Goal: Information Seeking & Learning: Compare options

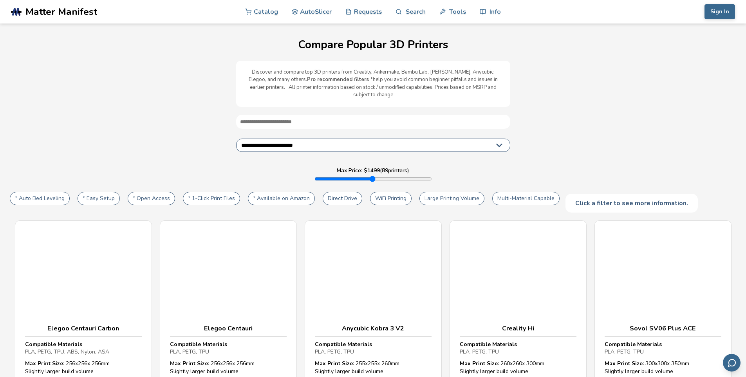
select select "**********"
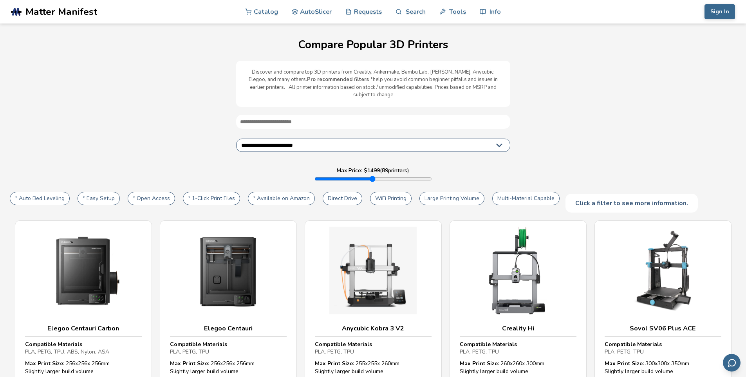
click at [599, 199] on div "Click a filter to see more information." at bounding box center [632, 203] width 132 height 19
click at [464, 139] on select "**********" at bounding box center [373, 145] width 274 height 13
click at [594, 199] on div "Click a filter to see more information." at bounding box center [632, 203] width 132 height 19
click at [595, 200] on div "Click a filter to see more information." at bounding box center [632, 203] width 132 height 19
click at [156, 192] on button "* Open Access" at bounding box center [151, 198] width 47 height 13
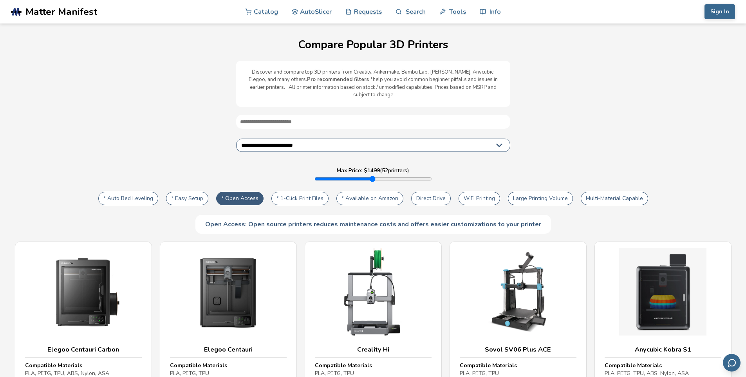
click at [248, 192] on button "* Open Access" at bounding box center [239, 198] width 47 height 13
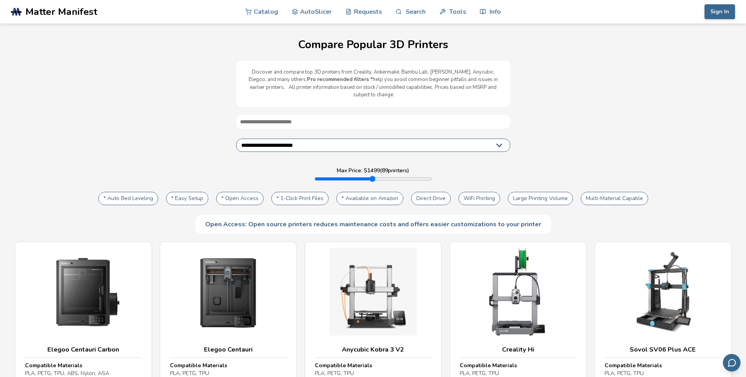
click at [243, 192] on button "* Open Access" at bounding box center [239, 198] width 47 height 13
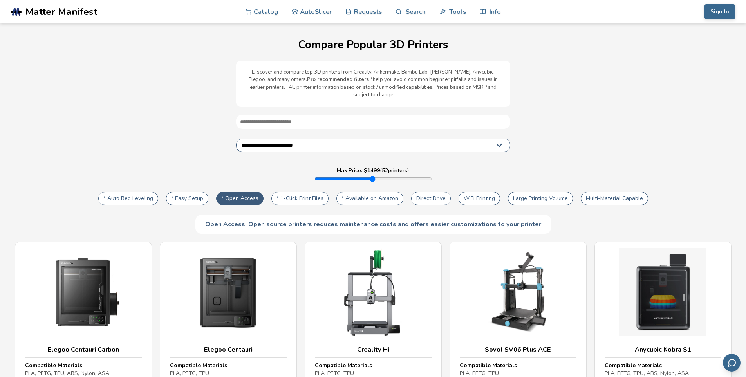
click at [135, 192] on button "* Auto Bed Leveling" at bounding box center [128, 198] width 60 height 13
click at [433, 195] on button "Direct Drive" at bounding box center [431, 198] width 40 height 13
click at [433, 192] on button "Direct Drive" at bounding box center [431, 198] width 40 height 13
click at [494, 192] on button "WiFi Printing" at bounding box center [480, 198] width 42 height 13
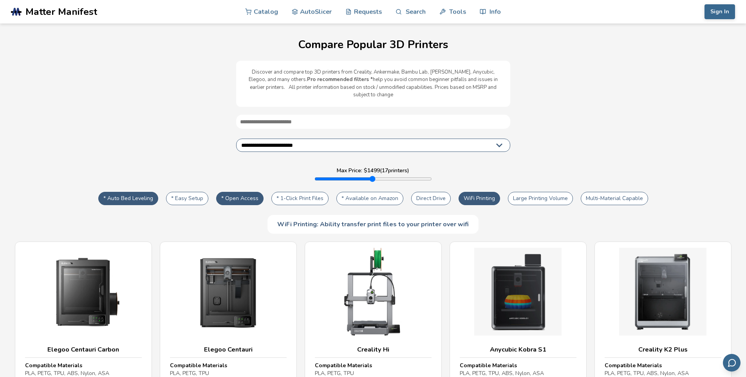
click at [483, 192] on button "WiFi Printing" at bounding box center [480, 198] width 42 height 13
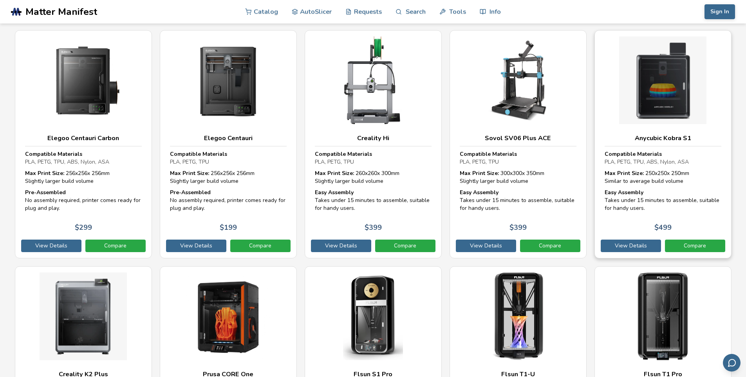
scroll to position [141, 0]
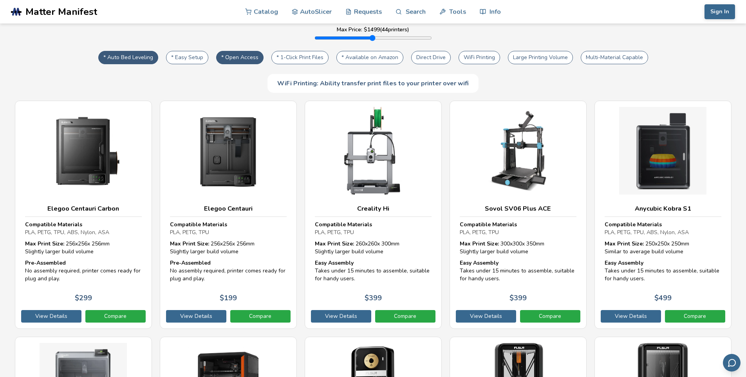
click at [615, 51] on button "Multi-Material Capable" at bounding box center [614, 57] width 67 height 13
type input "****"
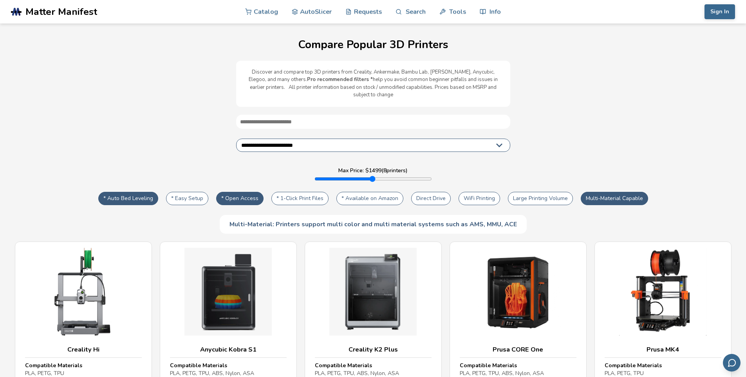
scroll to position [71, 0]
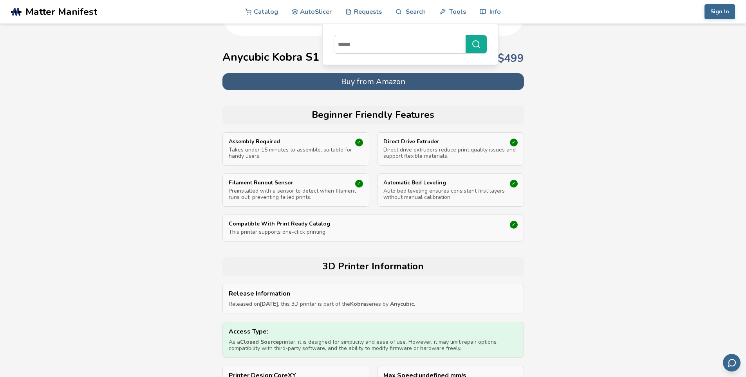
scroll to position [353, 0]
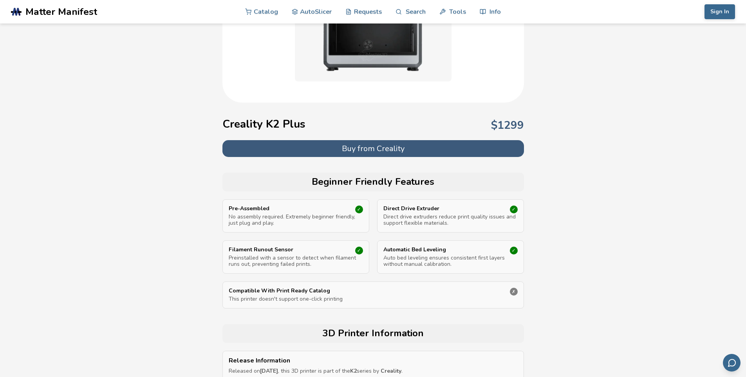
scroll to position [353, 0]
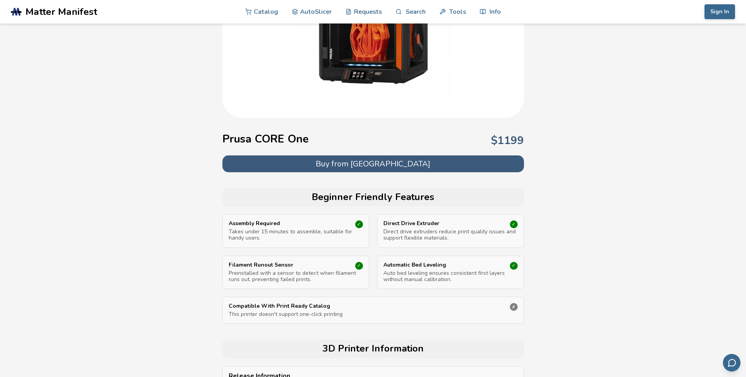
scroll to position [353, 0]
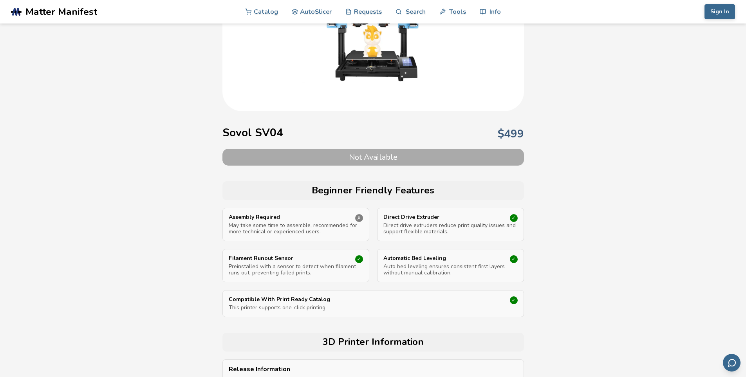
scroll to position [282, 0]
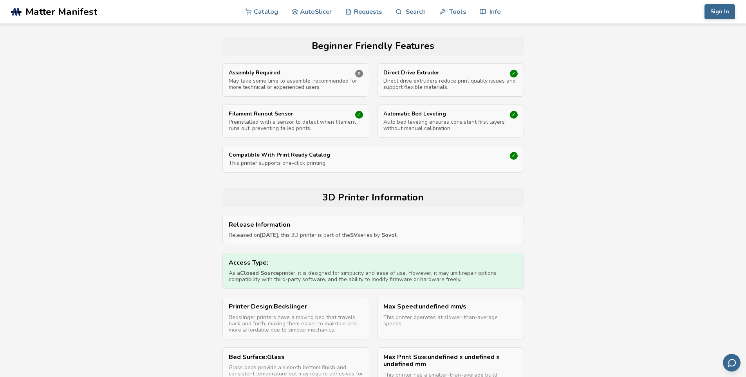
click at [317, 277] on p "As a Closed Source printer, it is designed for simplicity and ease of use. Howe…" at bounding box center [373, 276] width 289 height 13
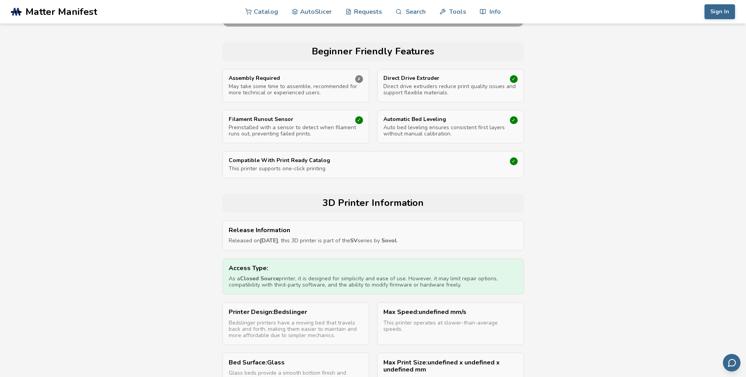
scroll to position [0, 0]
